Goal: Information Seeking & Learning: Understand process/instructions

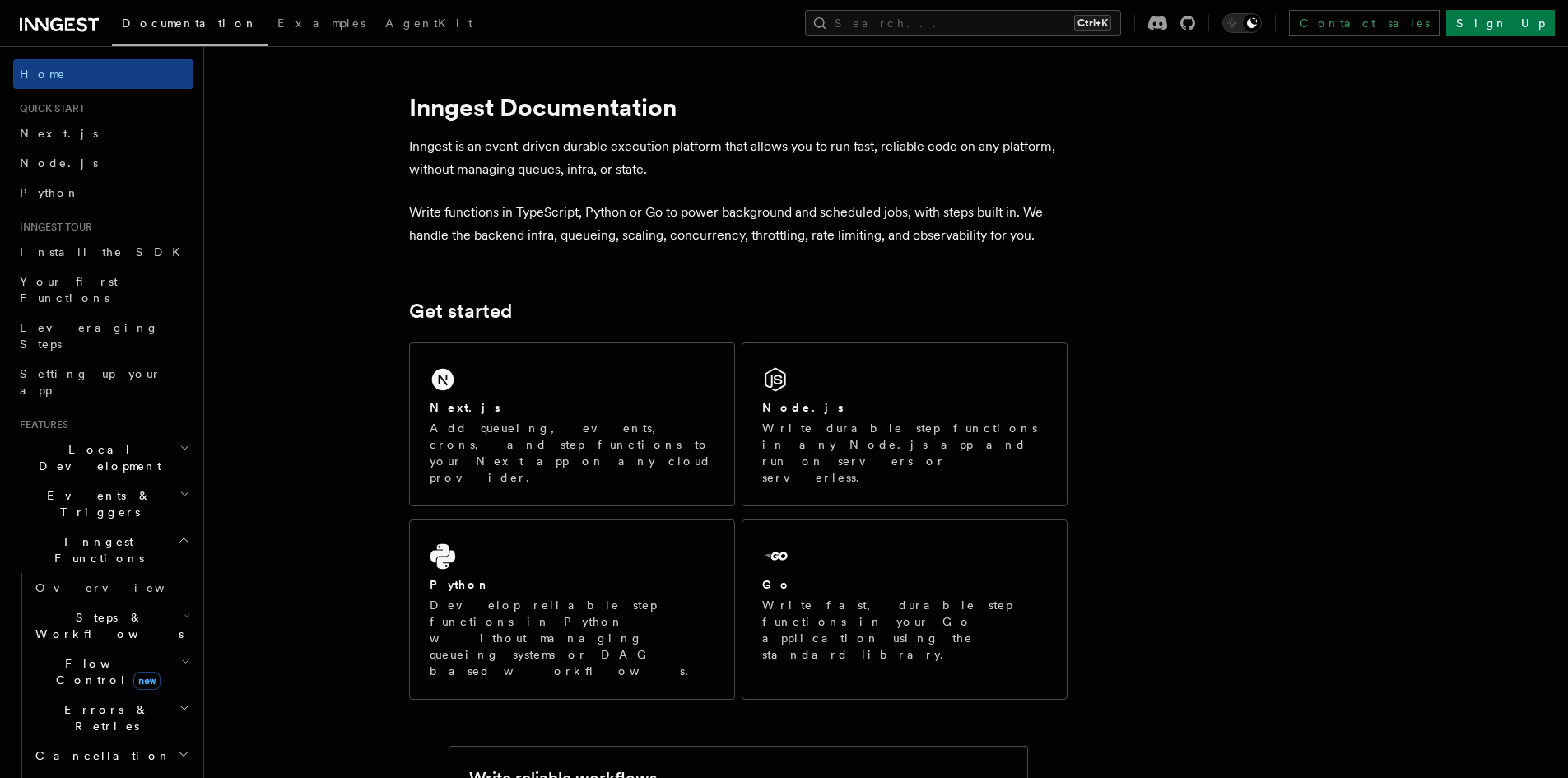
click at [604, 410] on div "Next.js" at bounding box center [572, 407] width 285 height 17
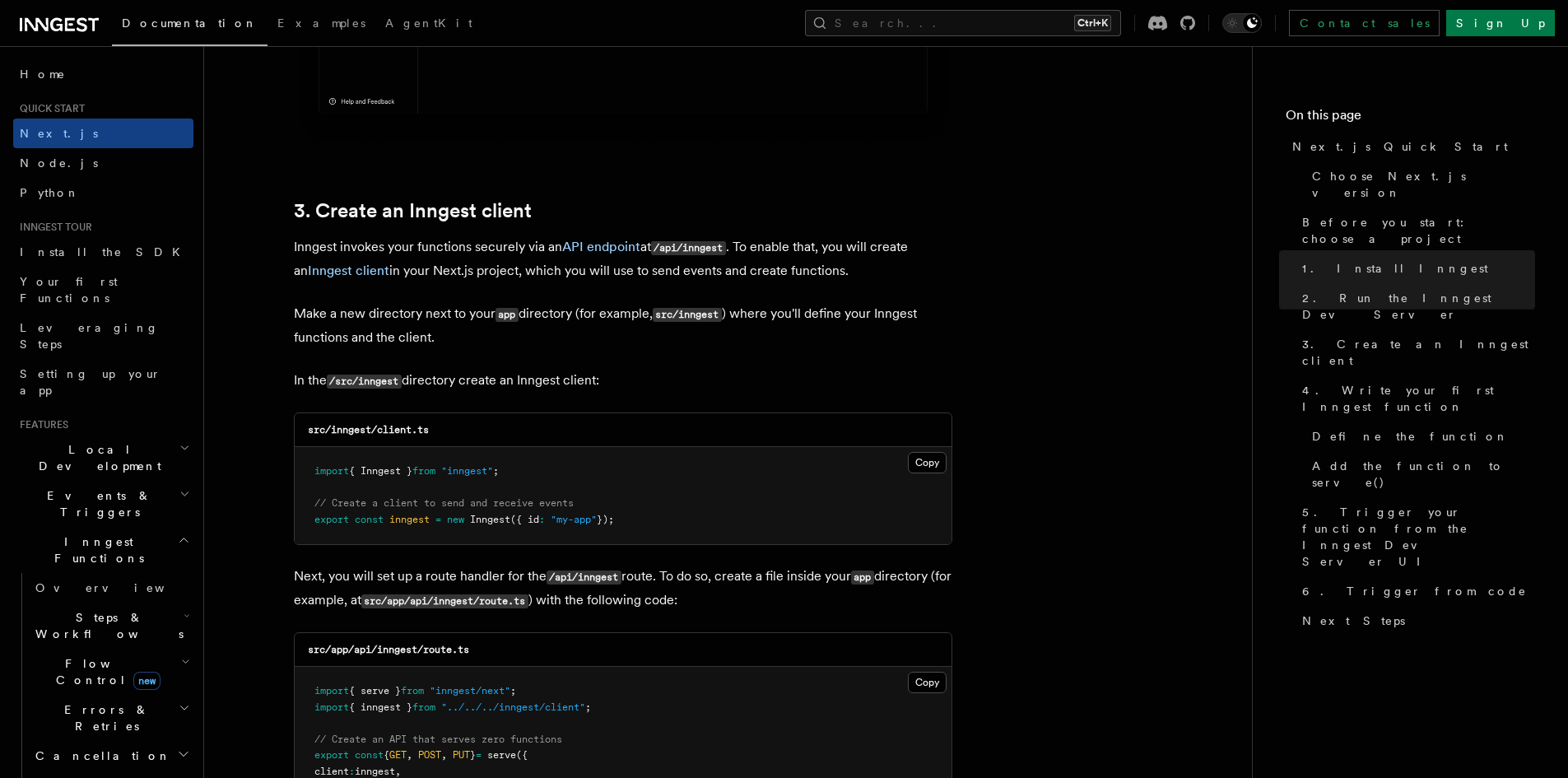
scroll to position [1894, 0]
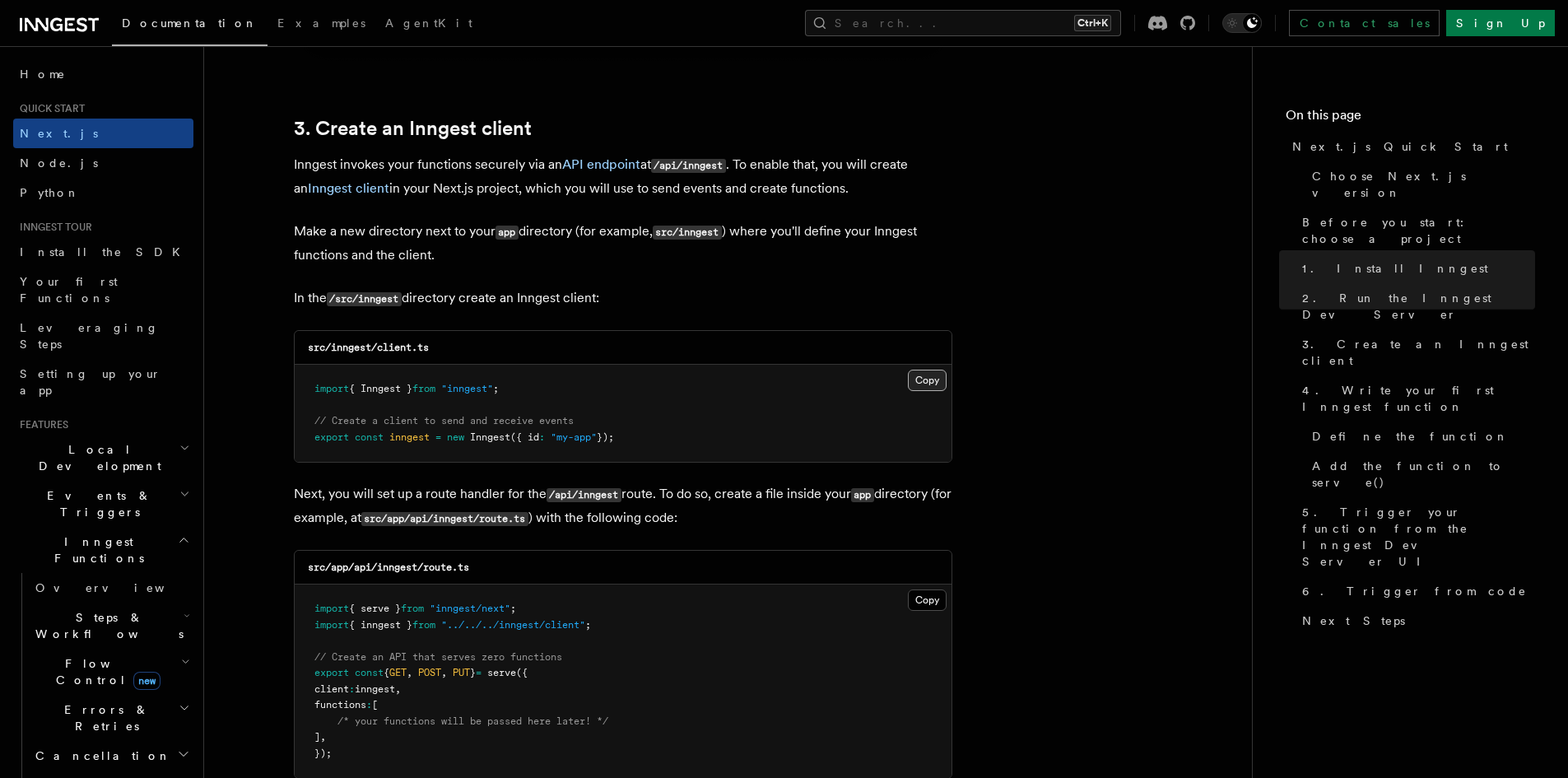
click at [914, 377] on button "Copy Copied" at bounding box center [927, 380] width 39 height 21
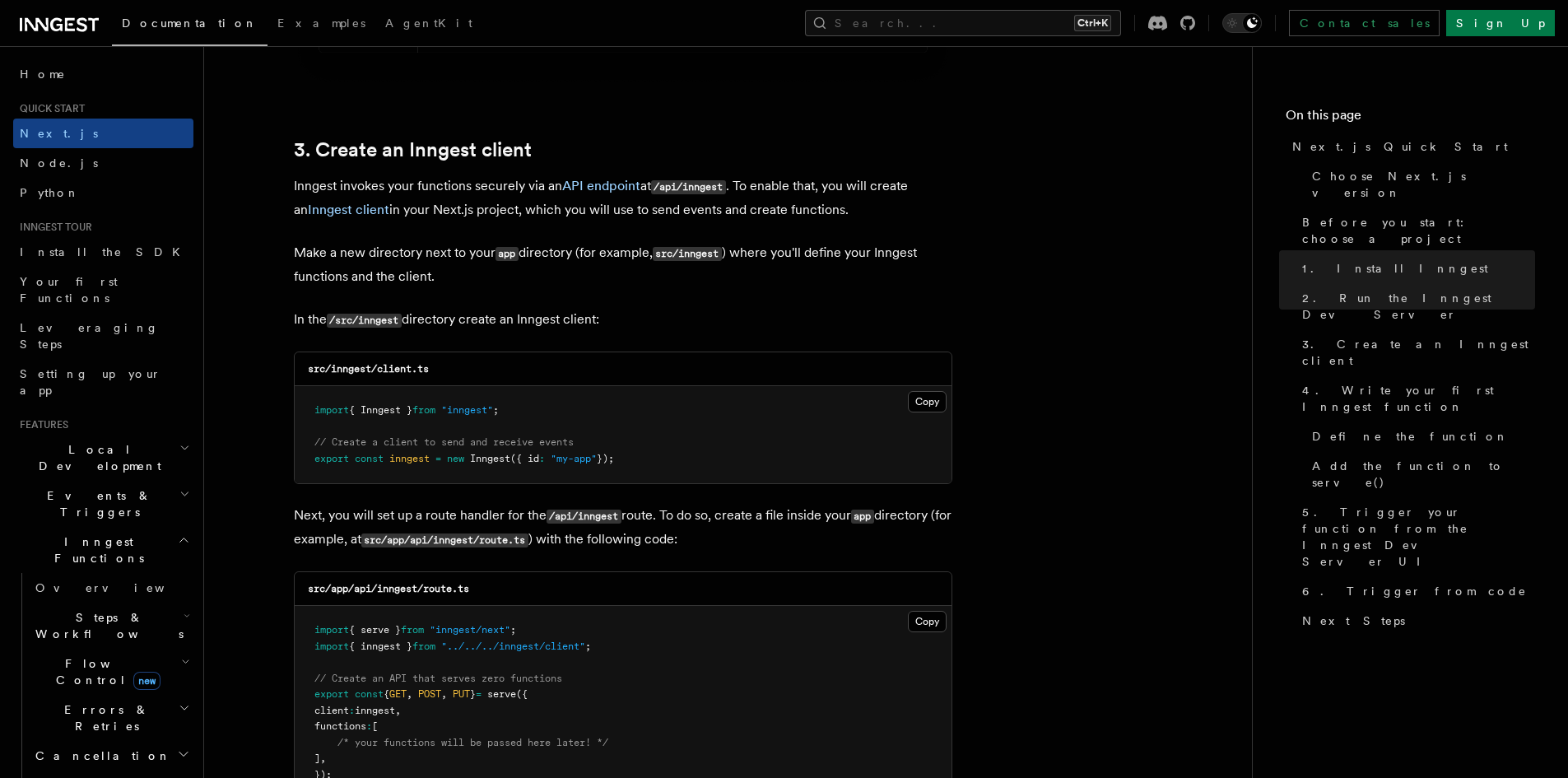
scroll to position [2141, 0]
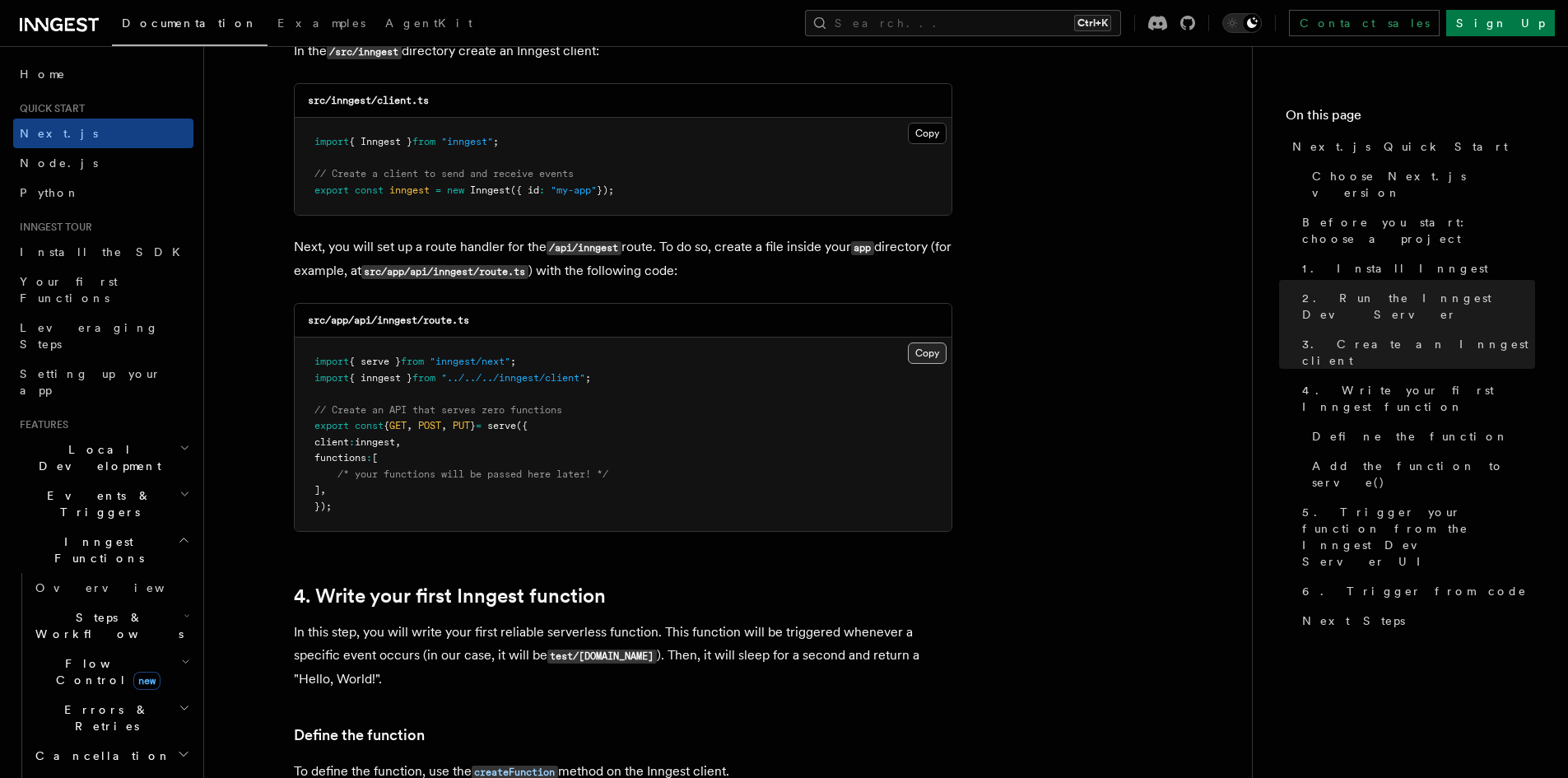
click at [928, 349] on button "Copy Copied" at bounding box center [927, 352] width 39 height 21
